Goal: Task Accomplishment & Management: Use online tool/utility

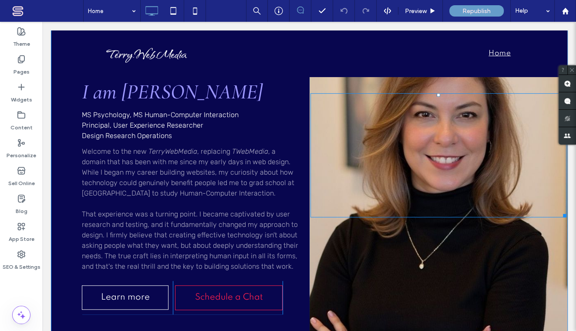
scroll to position [211, 0]
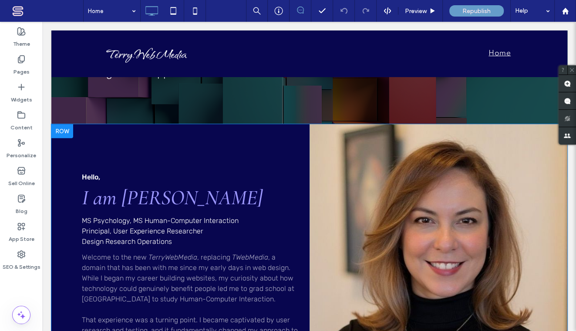
click at [503, 155] on div "Click To Paste" at bounding box center [438, 287] width 258 height 326
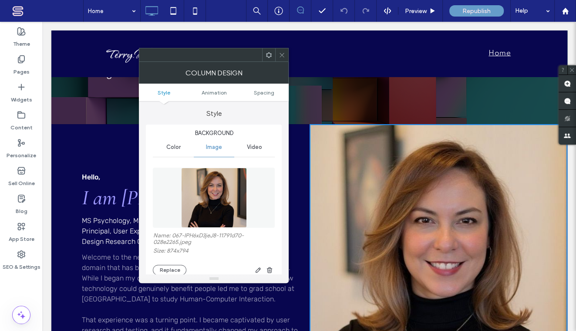
click at [217, 209] on img at bounding box center [214, 197] width 66 height 60
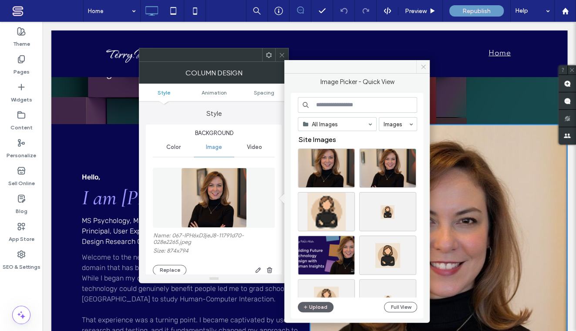
drag, startPoint x: 423, startPoint y: 65, endPoint x: 352, endPoint y: 70, distance: 71.1
click at [423, 65] on icon at bounding box center [423, 67] width 7 height 7
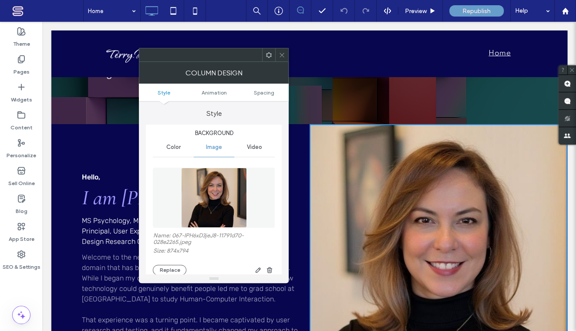
click at [459, 249] on div at bounding box center [438, 261] width 256 height 124
click at [282, 53] on icon at bounding box center [281, 55] width 7 height 7
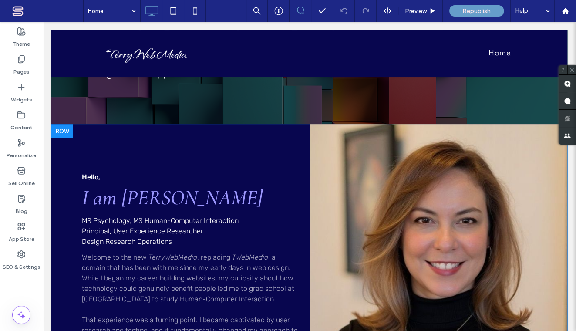
click at [399, 174] on div "Click To Paste" at bounding box center [438, 287] width 258 height 326
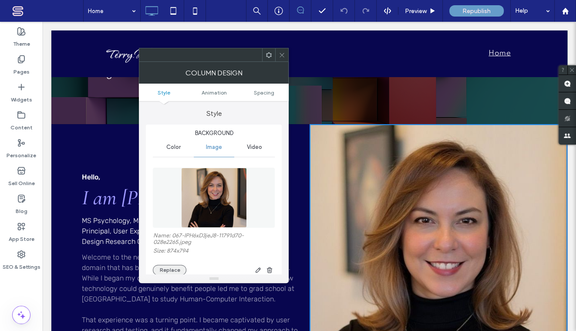
click at [182, 268] on button "Replace" at bounding box center [169, 269] width 33 height 10
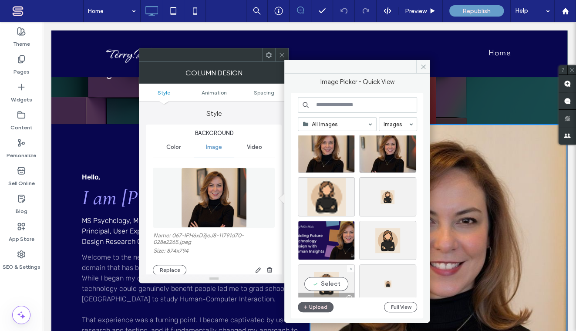
scroll to position [0, 0]
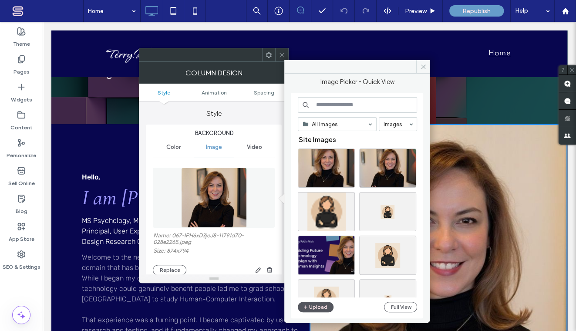
click at [323, 305] on button "Upload" at bounding box center [316, 306] width 36 height 10
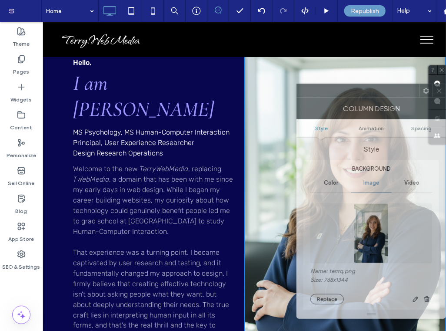
scroll to position [0, 11]
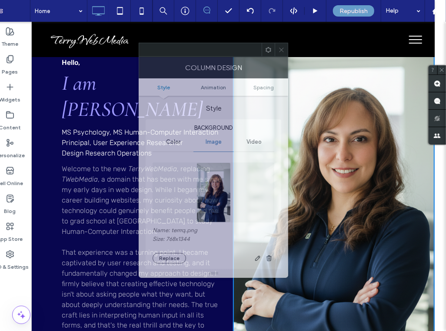
click at [215, 54] on div at bounding box center [200, 49] width 123 height 13
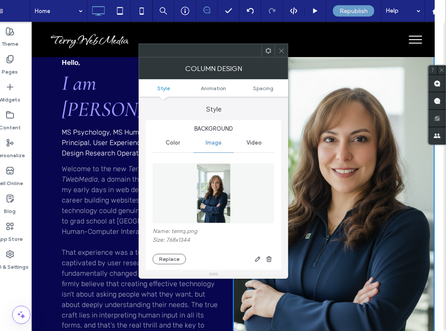
click at [282, 49] on icon at bounding box center [281, 50] width 7 height 7
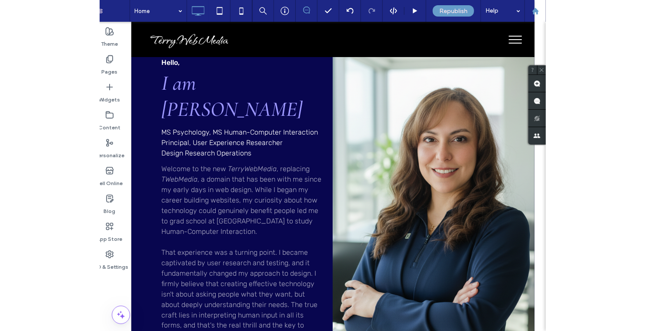
scroll to position [0, 0]
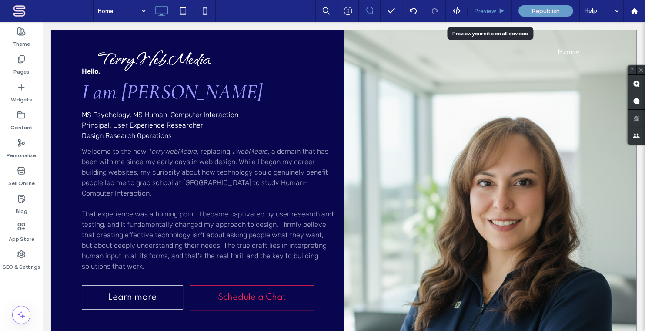
click at [484, 10] on span "Preview" at bounding box center [485, 10] width 22 height 7
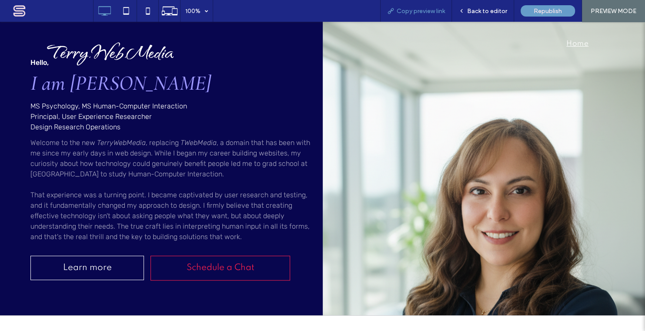
click at [413, 12] on span "Copy preview link" at bounding box center [421, 10] width 48 height 7
